Goal: Browse casually

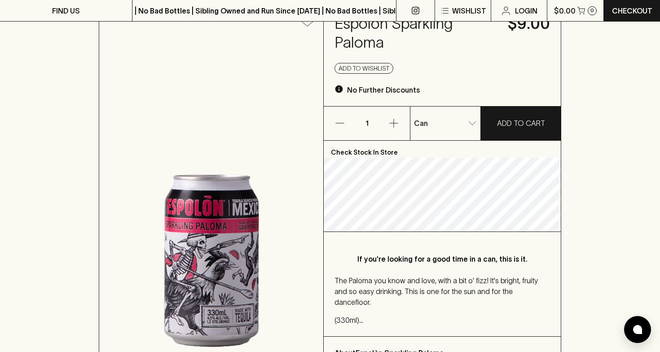
scroll to position [114, 0]
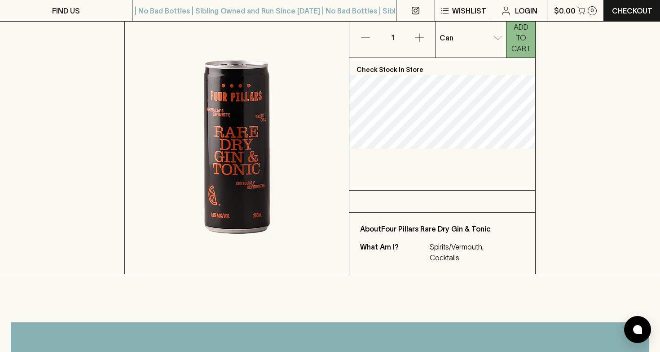
scroll to position [146, 0]
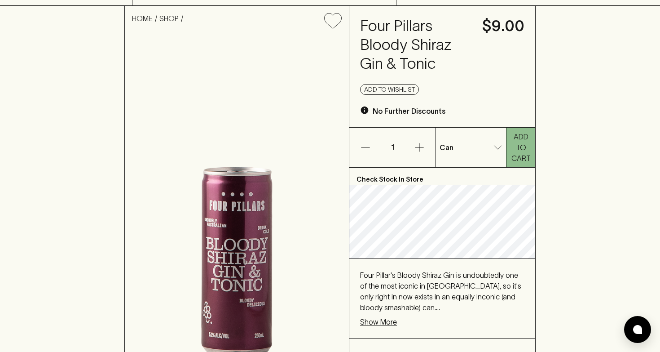
scroll to position [57, 0]
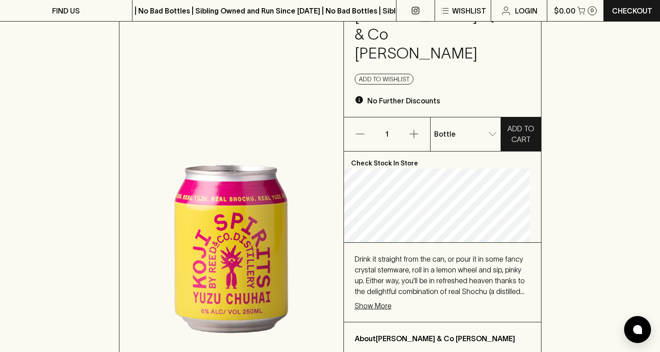
scroll to position [131, 0]
